Goal: Navigation & Orientation: Find specific page/section

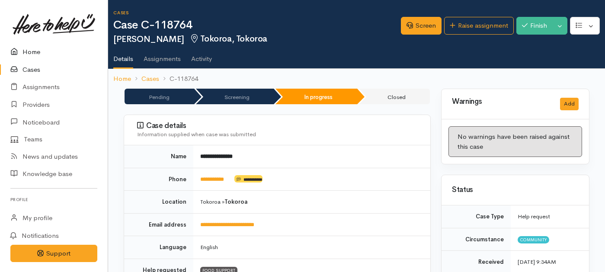
click at [30, 54] on link "Home" at bounding box center [54, 52] width 108 height 18
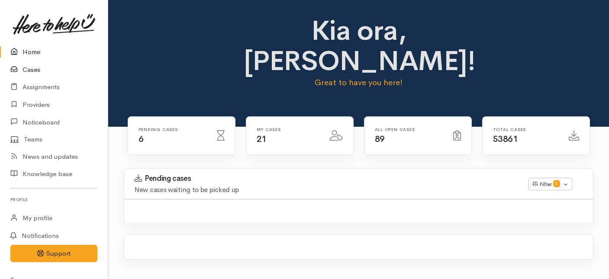
click at [34, 72] on link "Cases" at bounding box center [54, 70] width 108 height 18
